Goal: Task Accomplishment & Management: Use online tool/utility

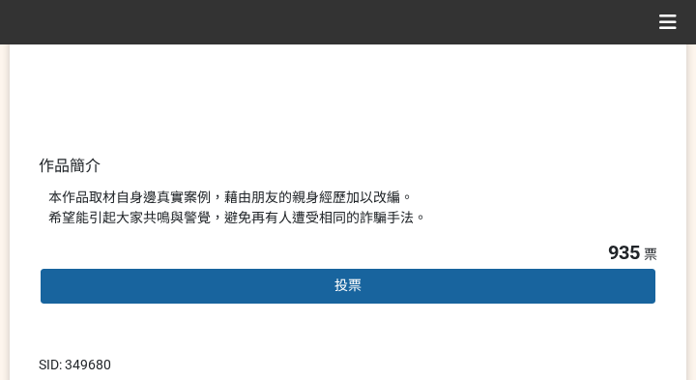
scroll to position [483, 0]
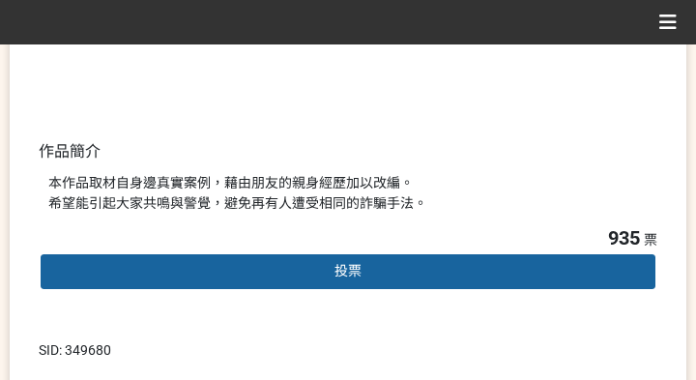
click at [355, 277] on span "投票" at bounding box center [348, 270] width 27 height 15
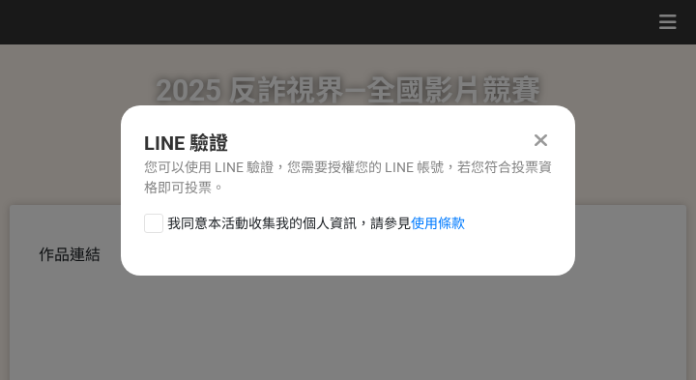
scroll to position [0, 0]
click at [327, 225] on span "我同意本活動收集我的個人資訊，請參見 使用條款" at bounding box center [316, 224] width 298 height 20
click at [158, 225] on input "我同意本活動收集我的個人資訊，請參見 使用條款" at bounding box center [151, 223] width 13 height 13
checkbox input "false"
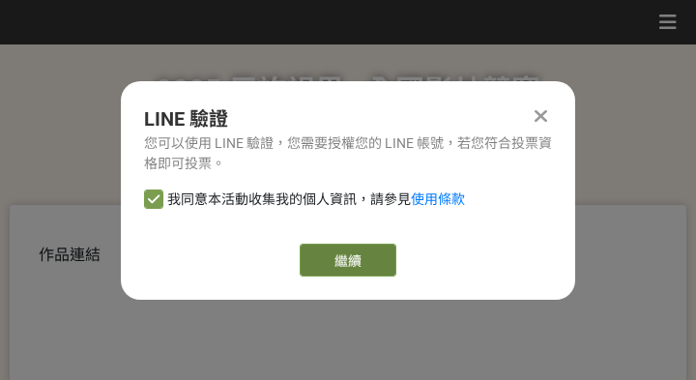
click at [342, 265] on link "繼續" at bounding box center [348, 260] width 97 height 33
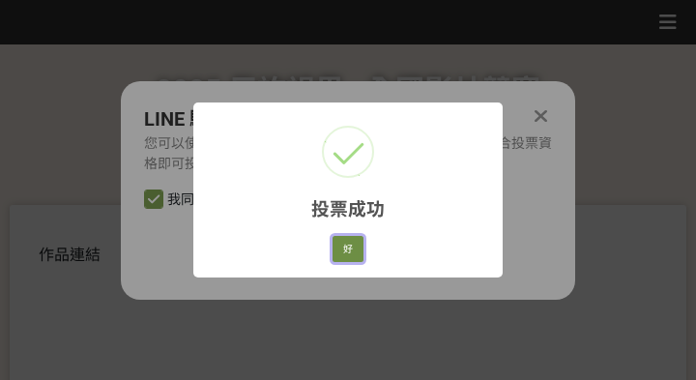
click at [337, 250] on button "好" at bounding box center [348, 249] width 31 height 27
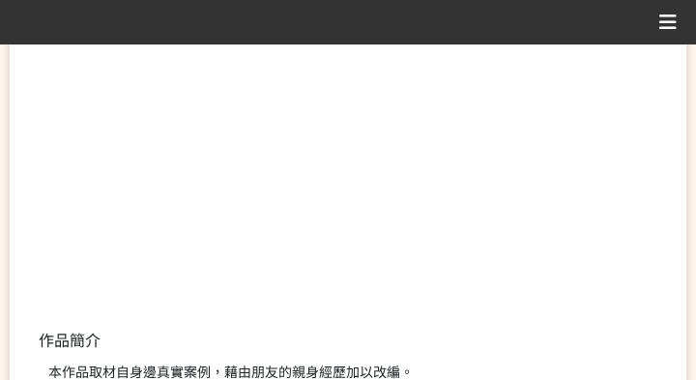
scroll to position [369, 0]
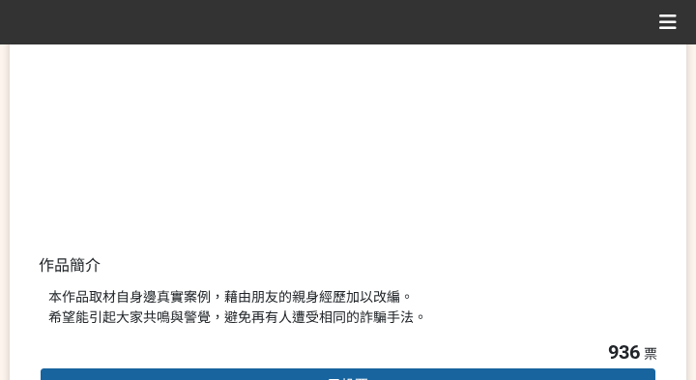
click at [545, 302] on div "本作品取材自身邊真實案例，藉由朋友的親身經歷加以改編。 希望能引起大家共鳴與警覺，避免再有人遭受相同的詐騙手法。" at bounding box center [347, 307] width 599 height 41
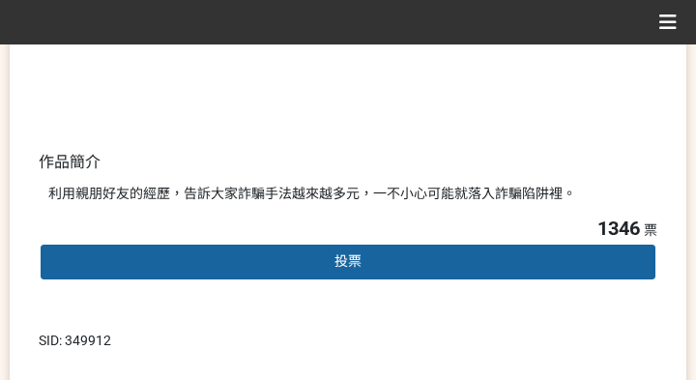
scroll to position [483, 0]
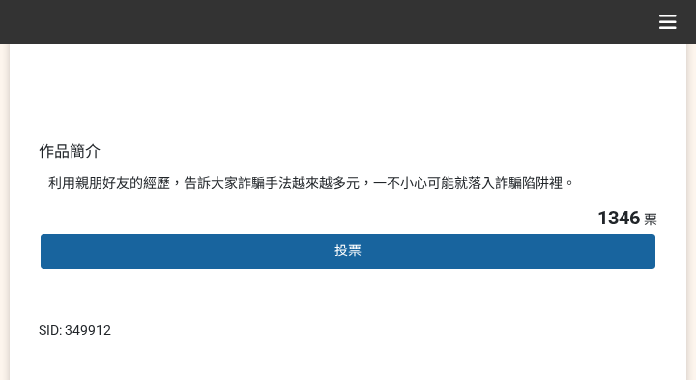
click at [350, 256] on span "投票" at bounding box center [348, 250] width 27 height 15
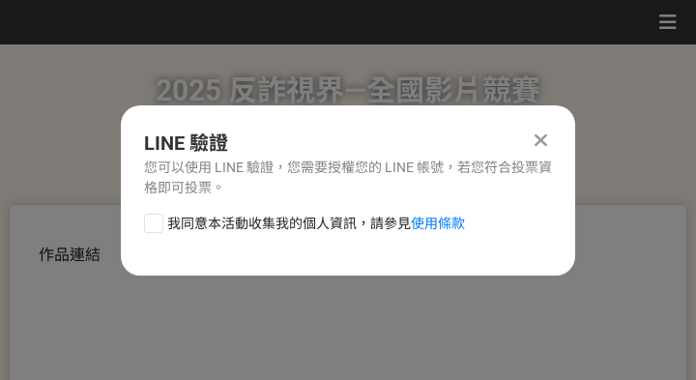
scroll to position [0, 0]
click at [319, 235] on div "我同意本活動收集我的個人資訊，請參見 使用條款" at bounding box center [348, 233] width 454 height 39
click at [319, 219] on span "我同意本活動收集我的個人資訊，請參見 使用條款" at bounding box center [316, 224] width 298 height 20
click at [158, 219] on input "我同意本活動收集我的個人資訊，請參見 使用條款" at bounding box center [151, 223] width 13 height 13
checkbox input "false"
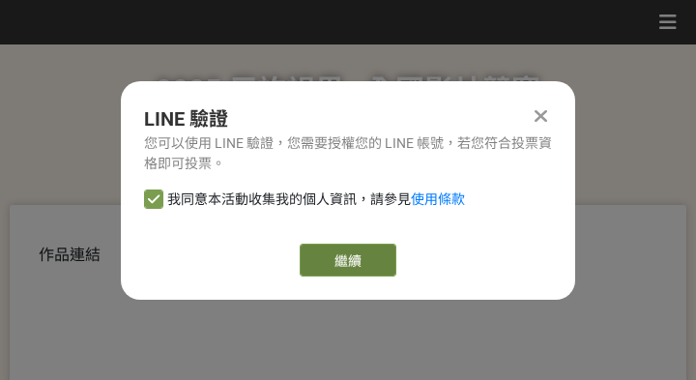
click at [332, 255] on link "繼續" at bounding box center [348, 260] width 97 height 33
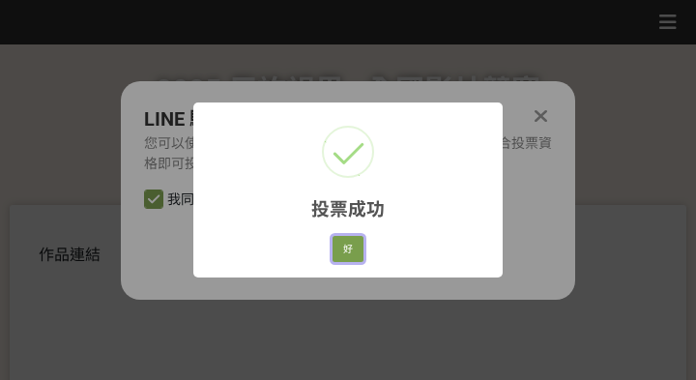
click at [348, 254] on button "好" at bounding box center [348, 249] width 31 height 27
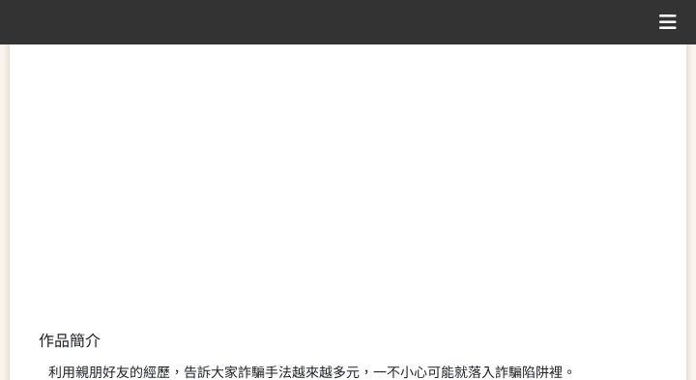
scroll to position [369, 0]
